Goal: Transaction & Acquisition: Purchase product/service

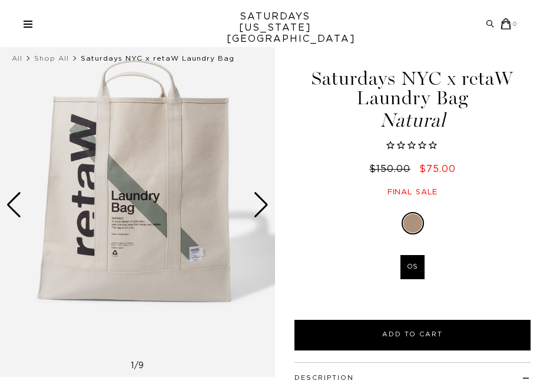
scroll to position [92, 0]
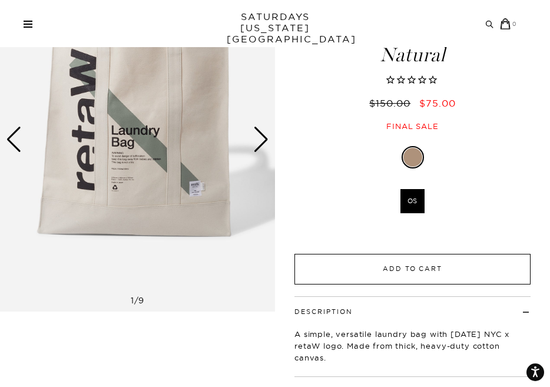
click at [419, 272] on button "Add to Cart" at bounding box center [412, 269] width 236 height 31
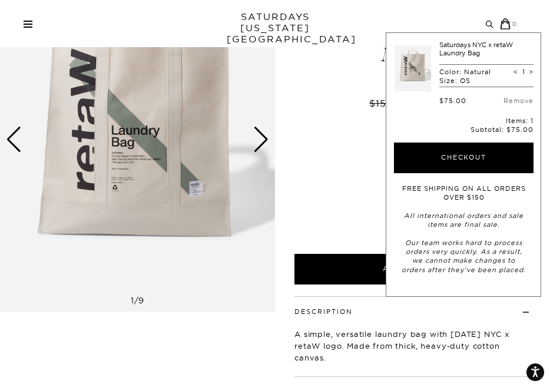
click at [529, 71] on span ">" at bounding box center [531, 72] width 5 height 8
type input "2"
click at [529, 71] on div "< 2 >" at bounding box center [523, 72] width 20 height 8
click at [531, 71] on span ">" at bounding box center [531, 72] width 5 height 8
type input "3"
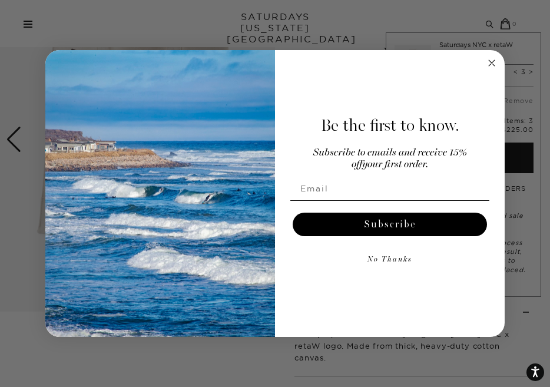
click at [492, 65] on circle "Close dialog" at bounding box center [492, 63] width 14 height 14
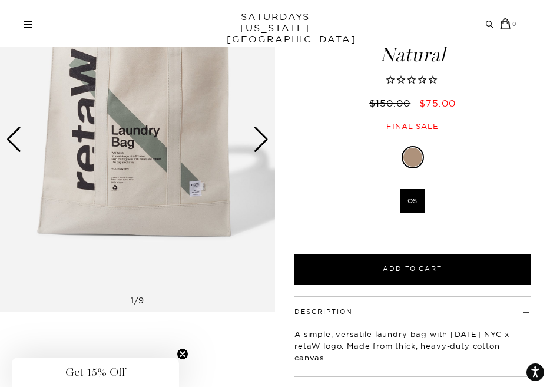
click at [182, 357] on circle "Close teaser" at bounding box center [182, 353] width 11 height 11
click at [431, 250] on div "Only 0 Left" at bounding box center [412, 238] width 236 height 32
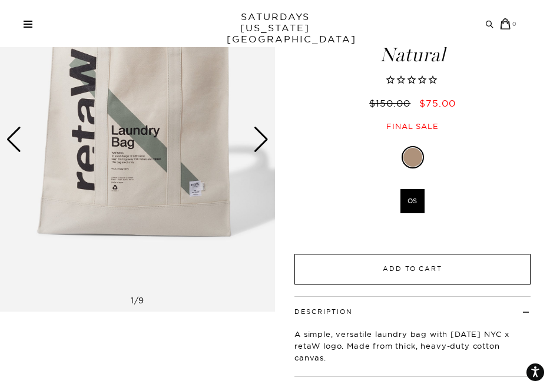
click at [431, 256] on button "Add to Cart" at bounding box center [412, 269] width 236 height 31
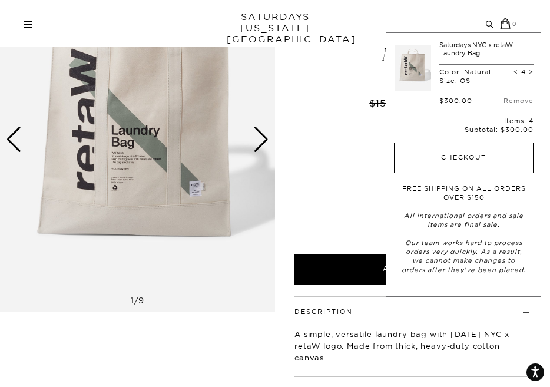
click at [497, 158] on button "Checkout" at bounding box center [464, 157] width 140 height 31
